Goal: Task Accomplishment & Management: Complete application form

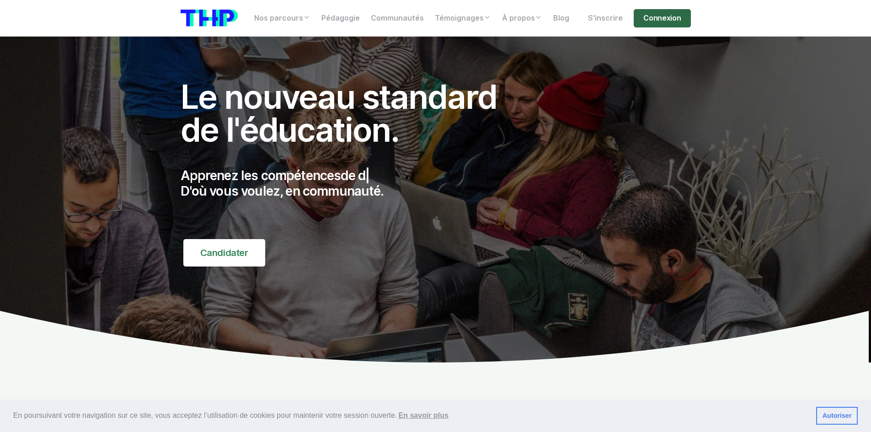
click at [650, 19] on link "Connexion" at bounding box center [662, 18] width 57 height 18
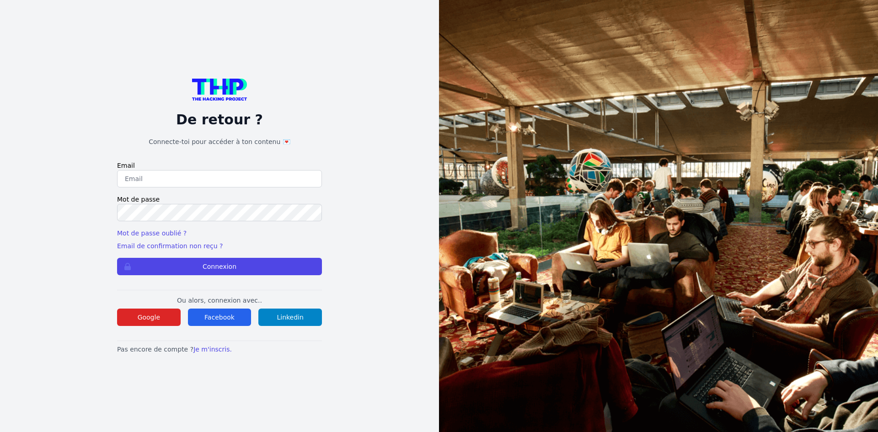
click at [149, 182] on input "email" at bounding box center [219, 178] width 205 height 17
type input "[EMAIL_ADDRESS][DOMAIN_NAME]"
click at [117, 258] on button "Connexion" at bounding box center [219, 266] width 205 height 17
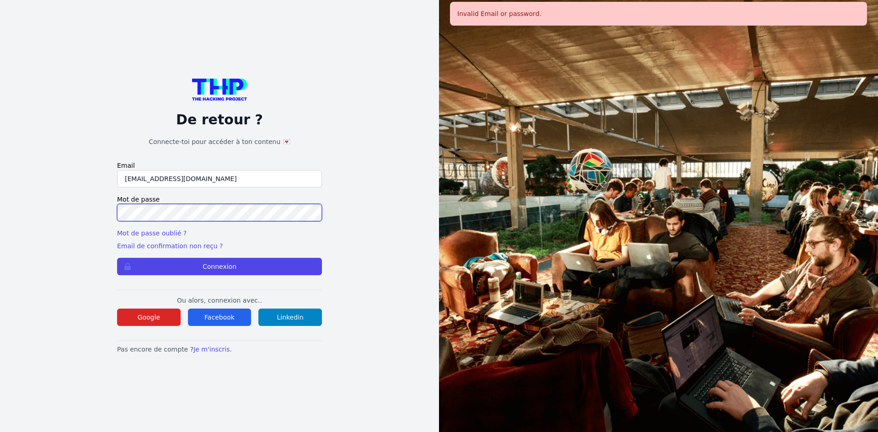
click at [117, 258] on button "Connexion" at bounding box center [219, 266] width 205 height 17
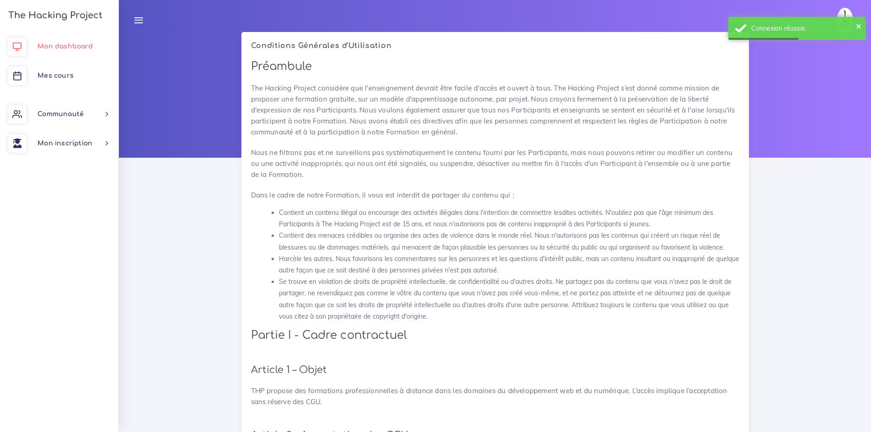
click at [63, 49] on span "Mon dashboard" at bounding box center [64, 46] width 55 height 7
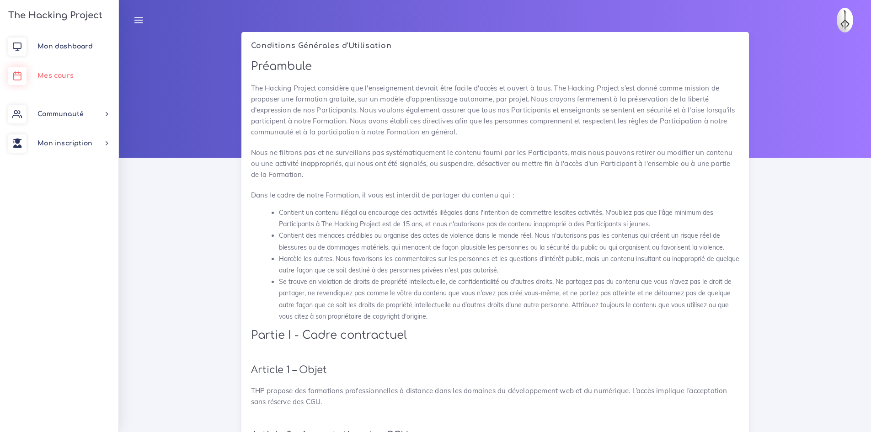
click at [59, 82] on link "Mes cours" at bounding box center [59, 75] width 118 height 29
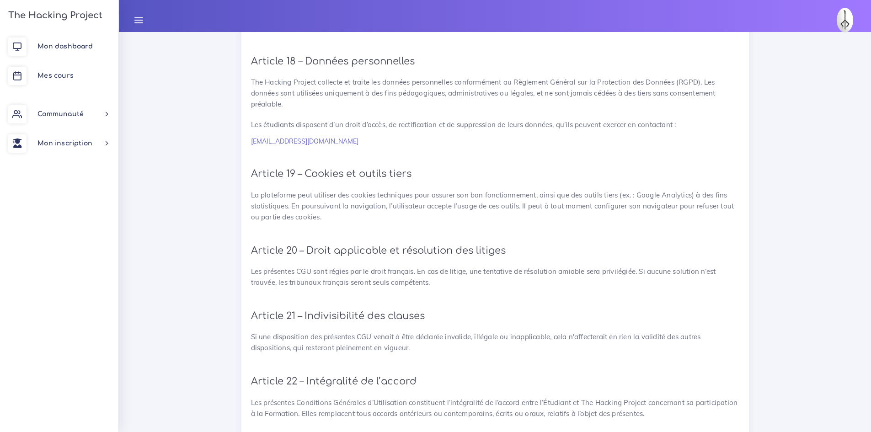
scroll to position [1982, 0]
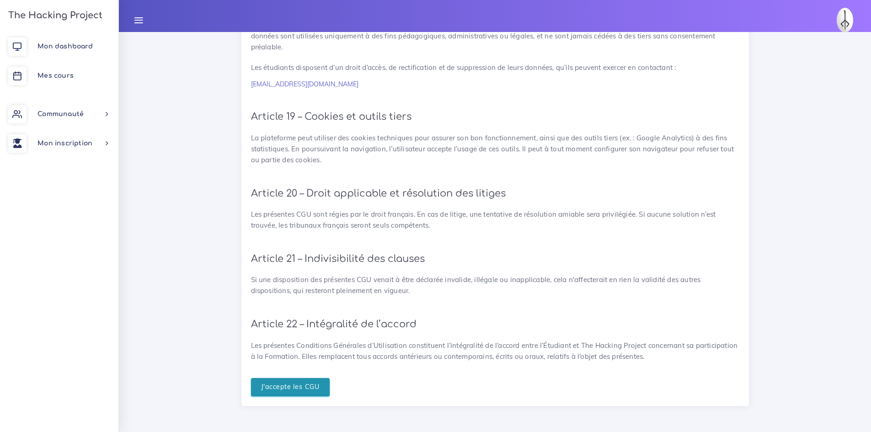
click at [314, 391] on input "J'accepte les CGU" at bounding box center [290, 387] width 79 height 19
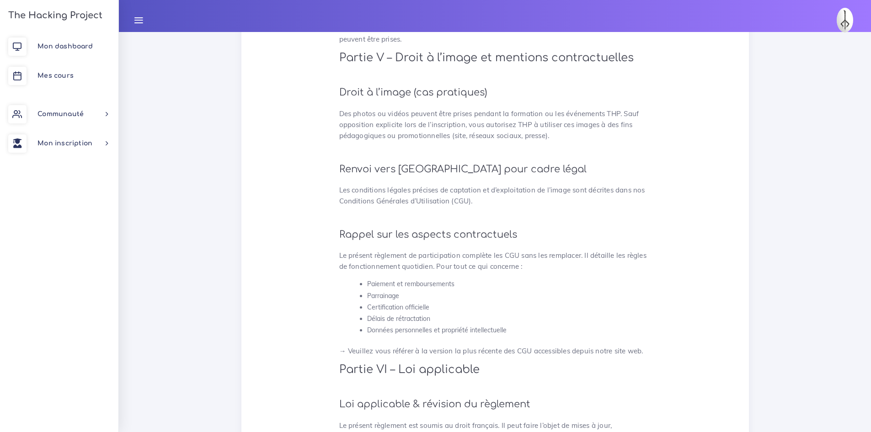
scroll to position [2350, 0]
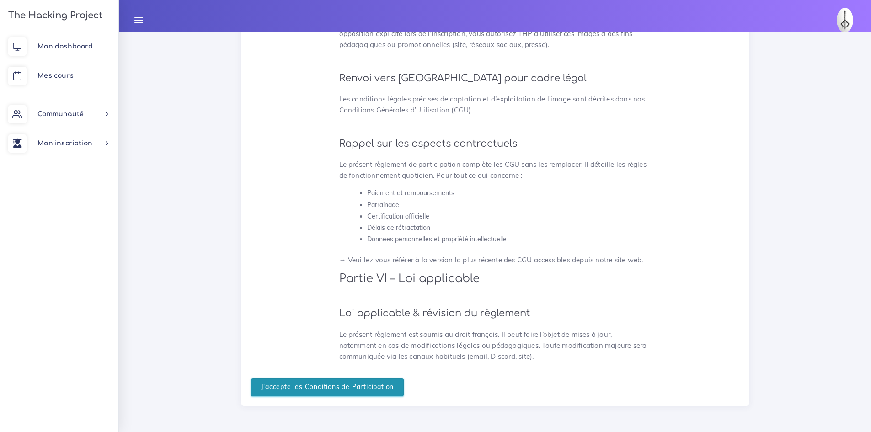
click at [324, 382] on input "J'accepte les Conditions de Participation" at bounding box center [327, 387] width 153 height 19
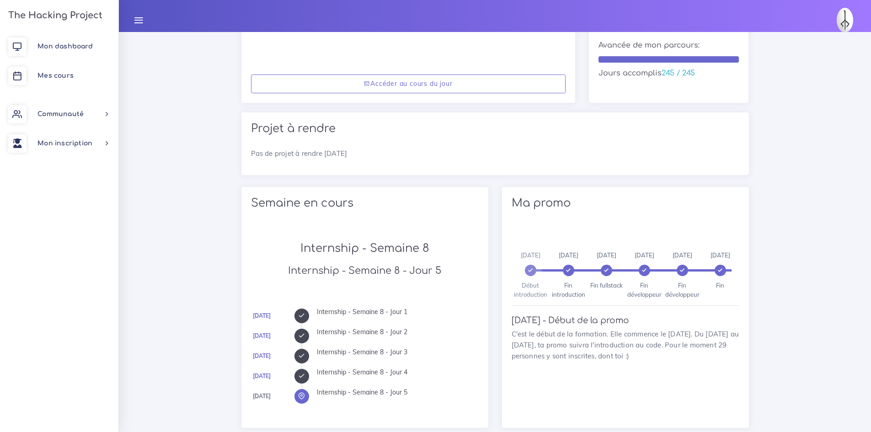
scroll to position [155, 0]
click at [379, 218] on div "Semaine en cours" at bounding box center [364, 204] width 247 height 36
